Goal: Task Accomplishment & Management: Complete application form

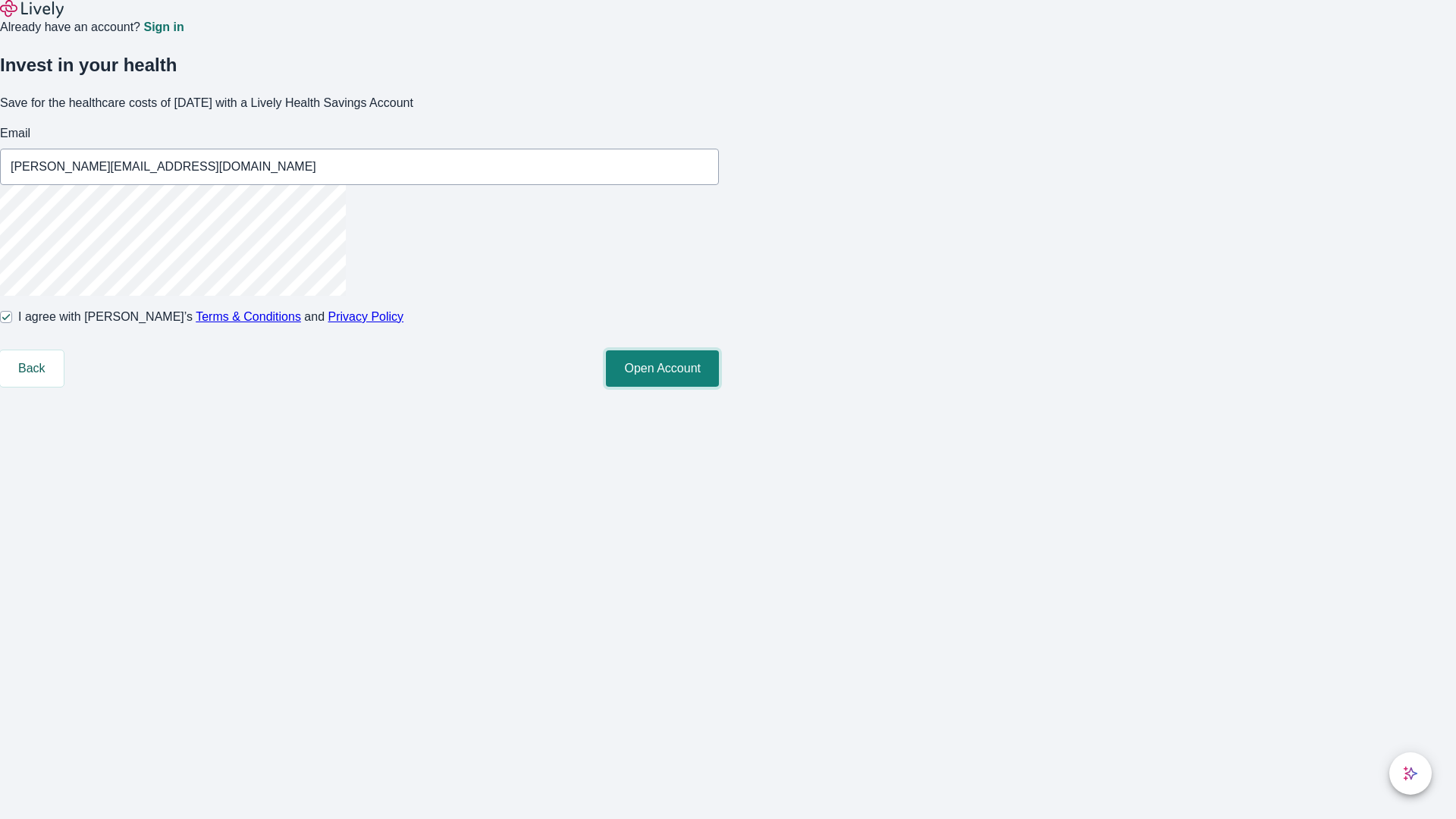
click at [719, 387] on button "Open Account" at bounding box center [663, 368] width 113 height 37
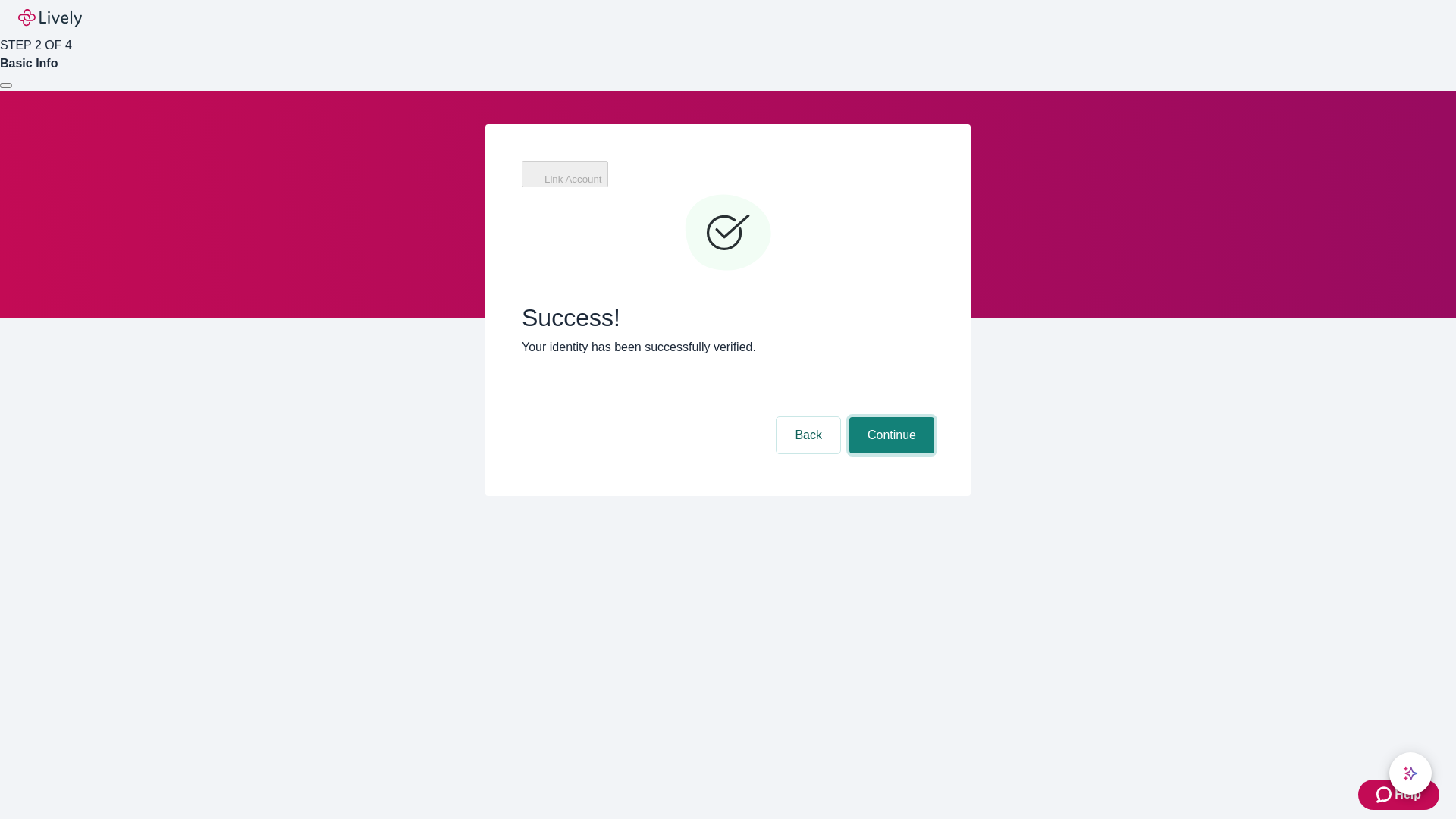
click at [889, 417] on button "Continue" at bounding box center [891, 435] width 85 height 37
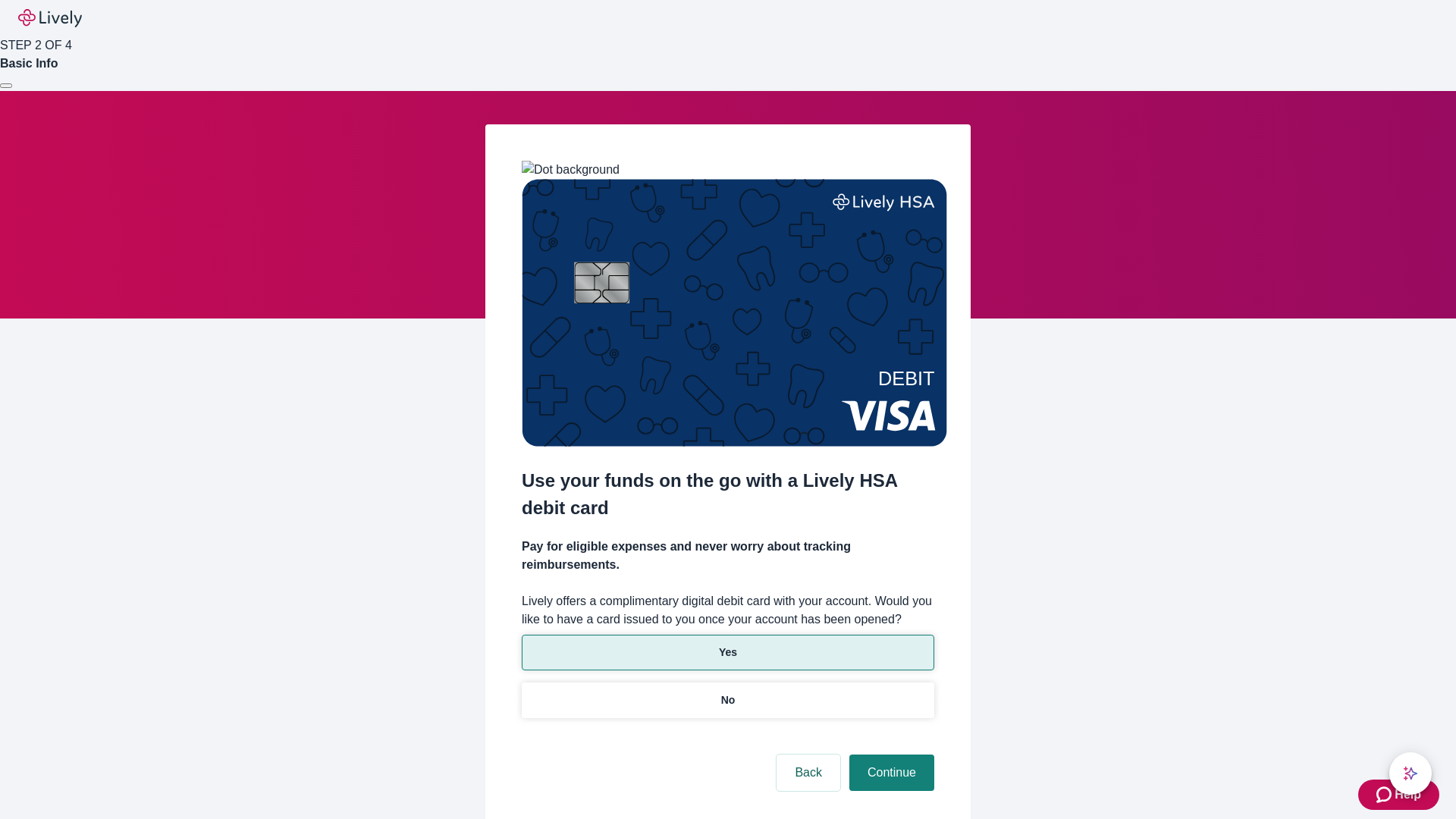
click at [727, 644] on p "Yes" at bounding box center [728, 652] width 18 height 16
click at [889, 754] on button "Continue" at bounding box center [891, 772] width 85 height 37
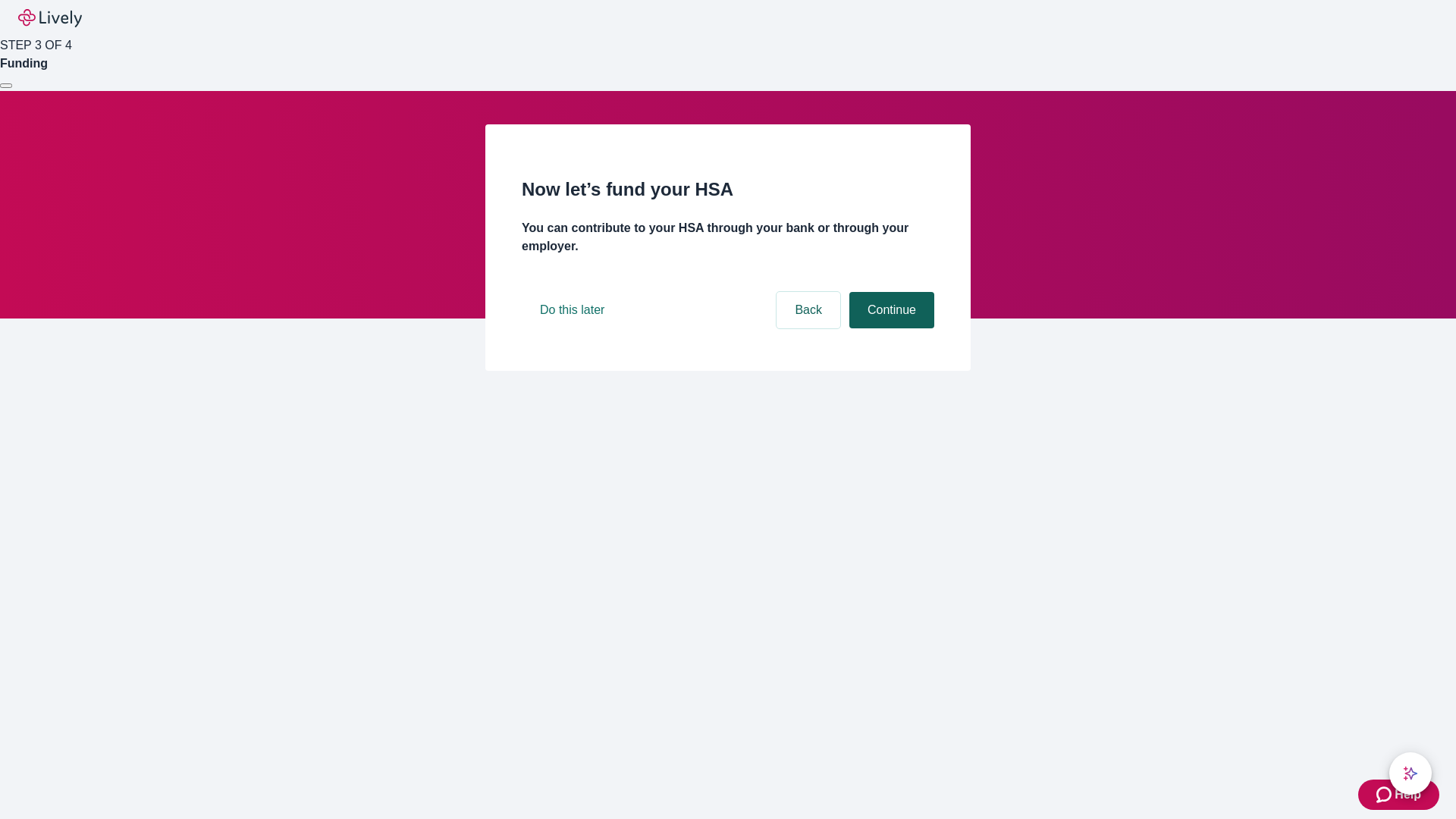
click at [889, 329] on button "Continue" at bounding box center [891, 310] width 85 height 37
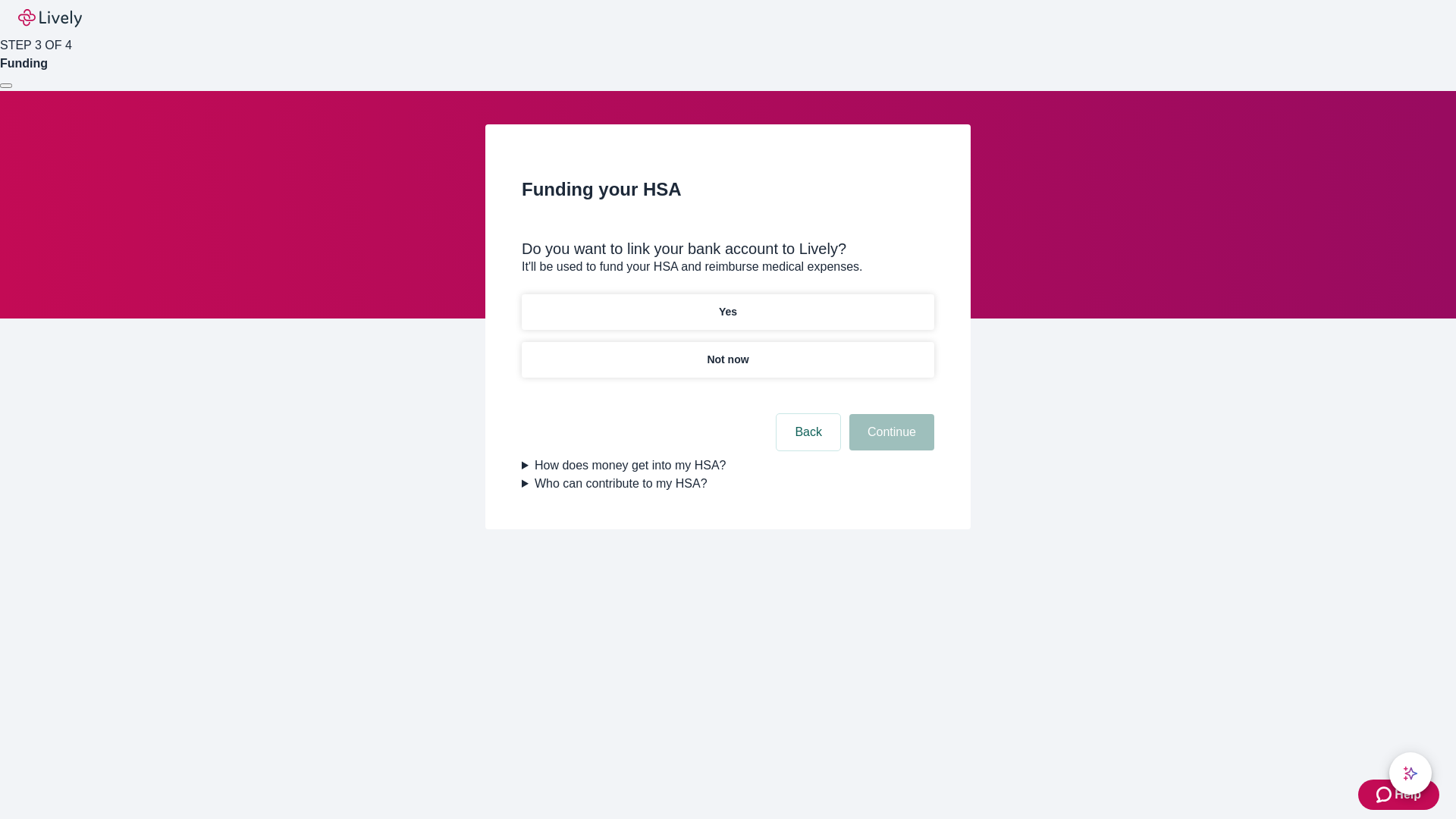
click at [727, 352] on p "Not now" at bounding box center [728, 359] width 42 height 16
click at [889, 441] on button "Continue" at bounding box center [891, 432] width 85 height 37
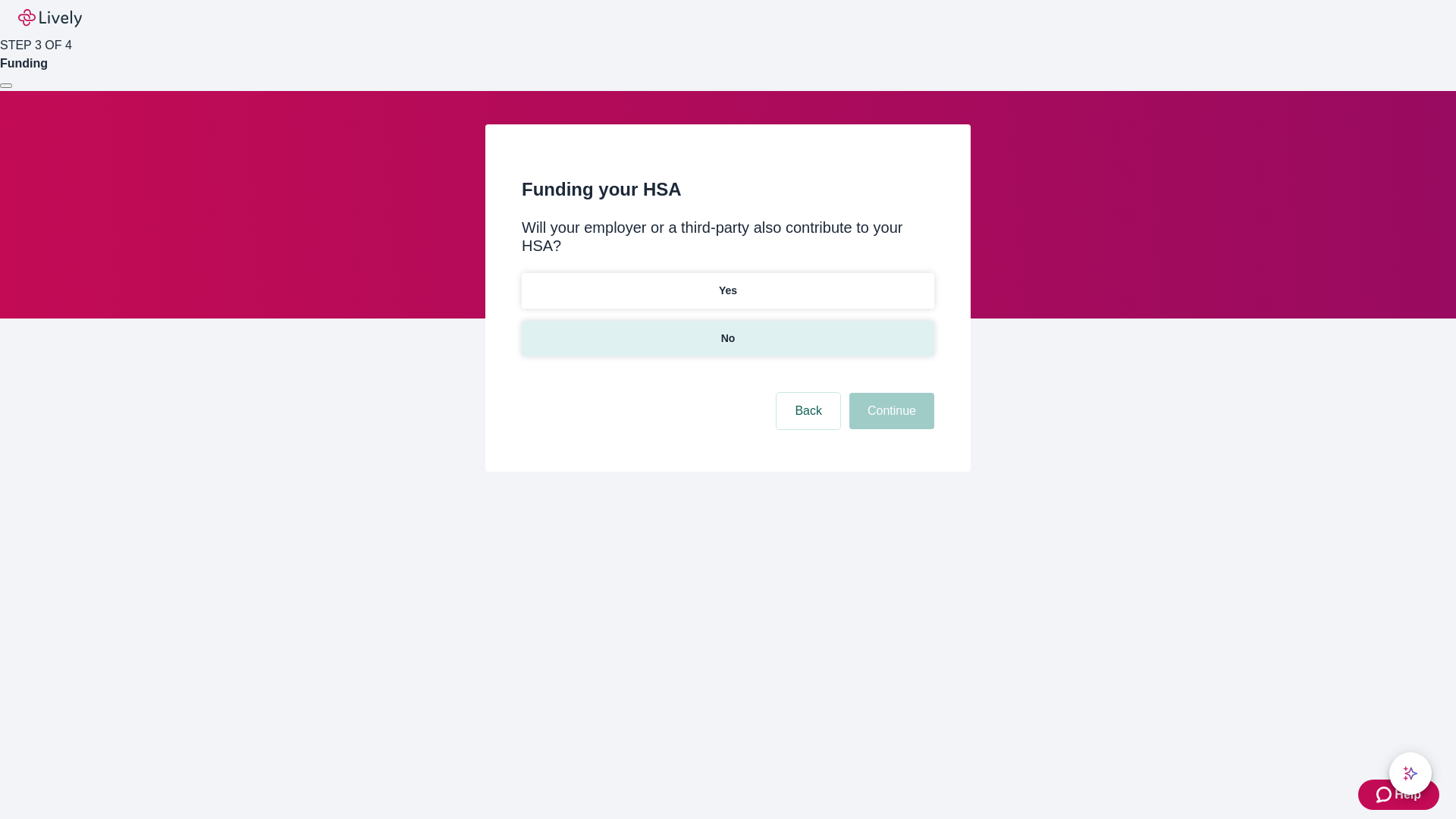
click at [727, 330] on p "No" at bounding box center [728, 338] width 15 height 16
click at [889, 393] on button "Continue" at bounding box center [891, 411] width 85 height 37
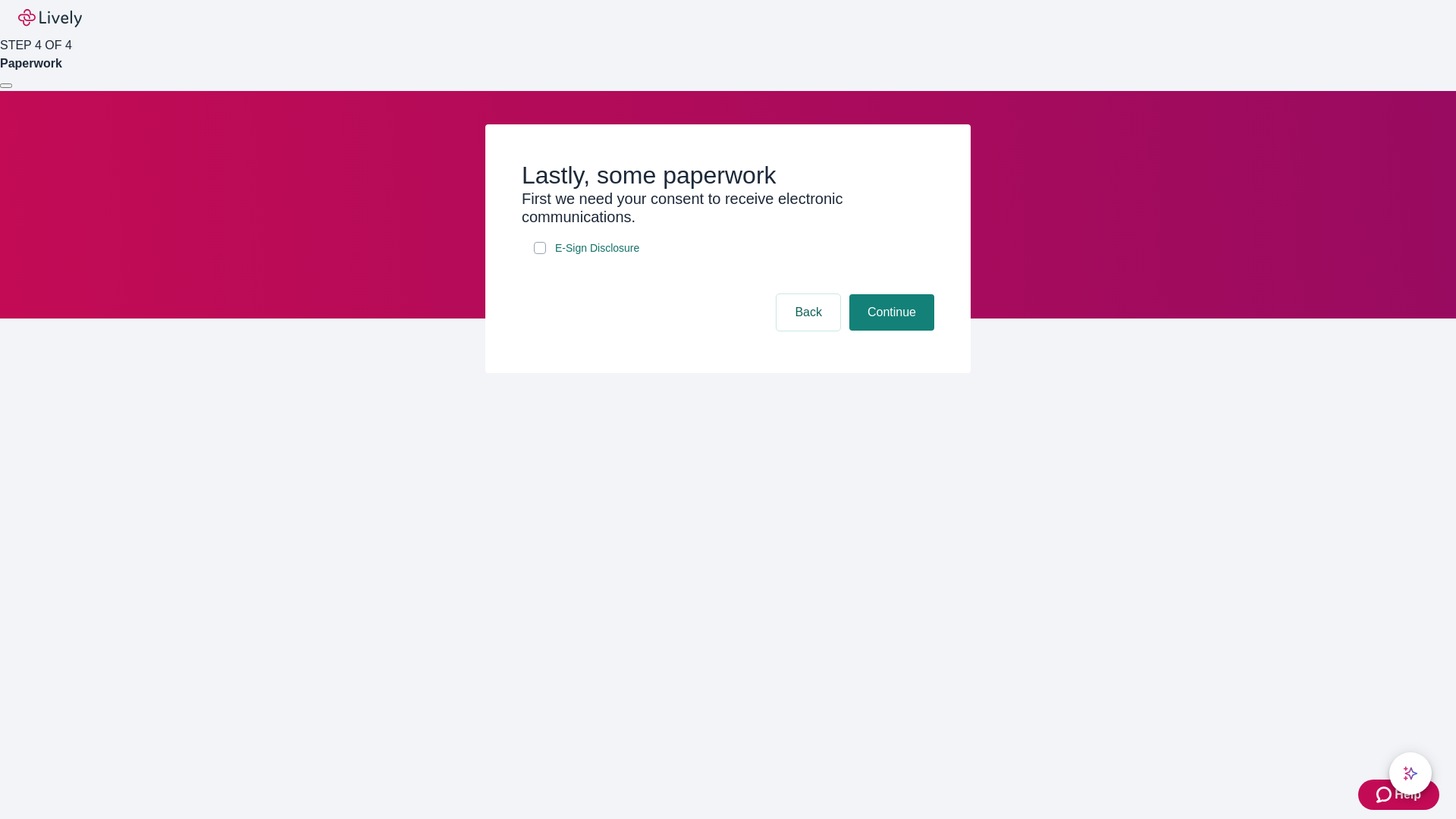
click at [540, 254] on input "E-Sign Disclosure" at bounding box center [540, 248] width 12 height 12
checkbox input "true"
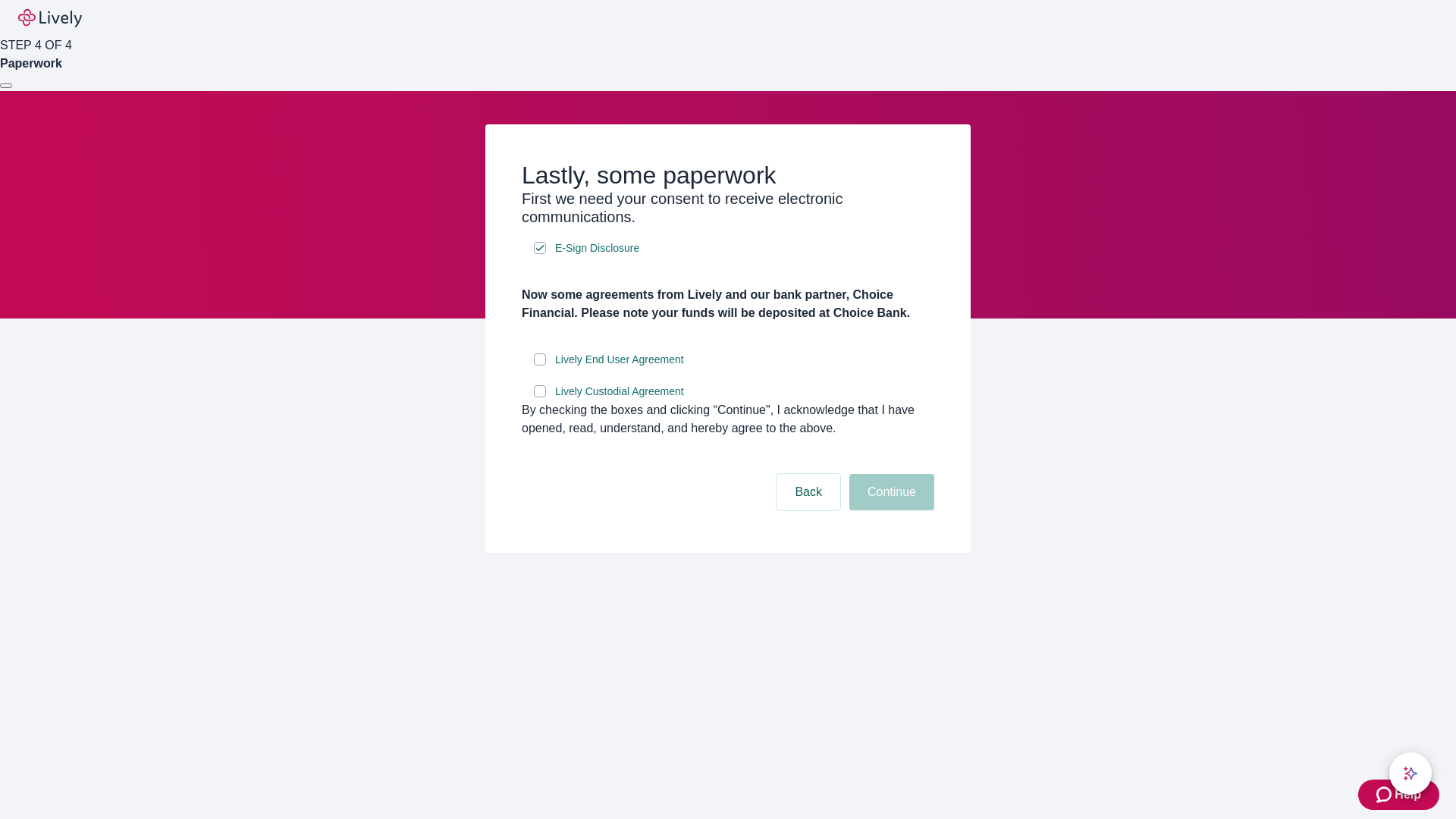
click at [540, 365] on input "Lively End User Agreement" at bounding box center [540, 359] width 12 height 12
checkbox input "true"
click at [540, 397] on input "Lively Custodial Agreement" at bounding box center [540, 391] width 12 height 12
checkbox input "true"
click at [889, 510] on button "Continue" at bounding box center [891, 492] width 85 height 37
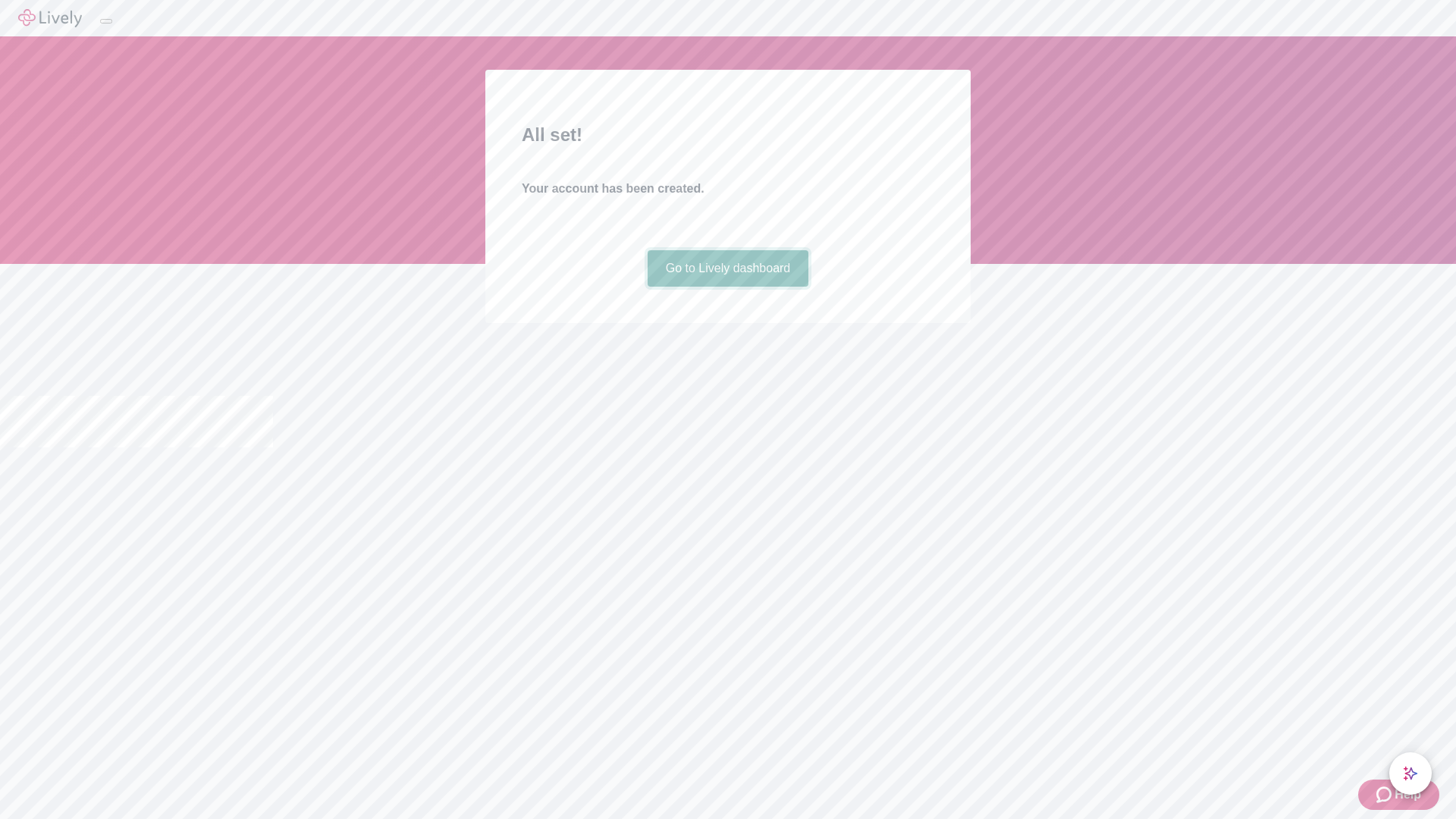
click at [727, 287] on link "Go to Lively dashboard" at bounding box center [728, 268] width 162 height 37
